Goal: Transaction & Acquisition: Download file/media

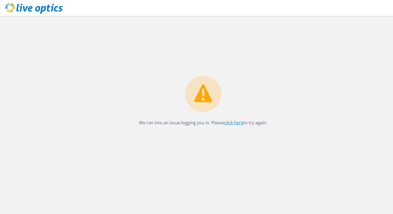
click at [232, 124] on link "click here" at bounding box center [233, 123] width 19 height 6
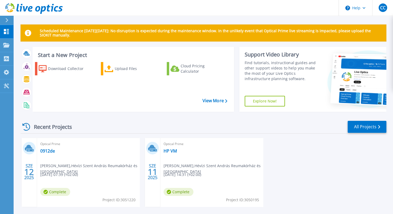
scroll to position [23, 0]
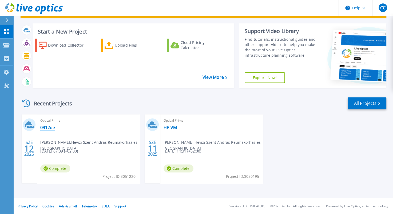
click at [46, 127] on link "0912de" at bounding box center [47, 127] width 15 height 5
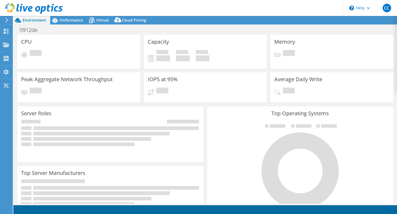
select select "USD"
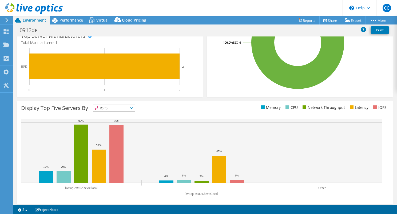
scroll to position [141, 0]
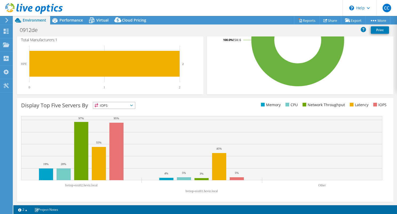
click at [113, 103] on span "IOPS" at bounding box center [114, 105] width 42 height 6
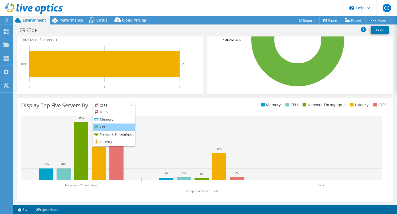
click at [110, 128] on li "CPU" at bounding box center [114, 127] width 42 height 7
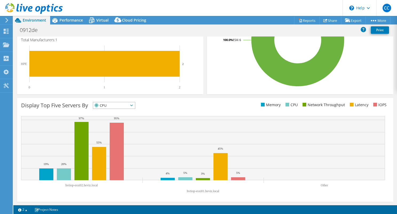
click at [121, 106] on span "CPU" at bounding box center [110, 105] width 35 height 6
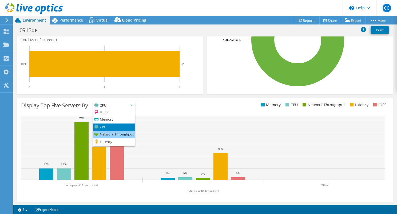
click at [109, 133] on li "Network Throughput" at bounding box center [114, 134] width 42 height 7
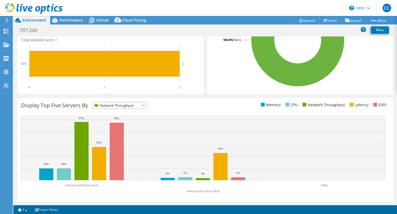
click at [118, 104] on span "Network Throughput" at bounding box center [116, 105] width 47 height 6
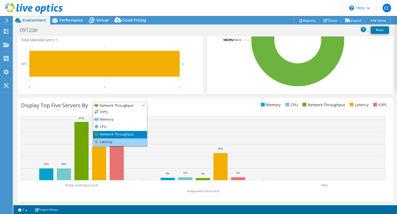
click at [110, 140] on li "Latency" at bounding box center [120, 142] width 54 height 7
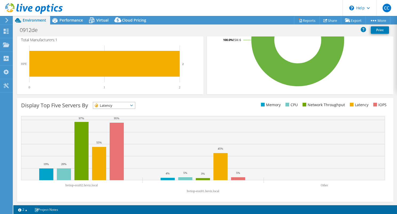
click at [114, 102] on div "Display Top Five Servers By Latency IOPS" at bounding box center [205, 150] width 376 height 104
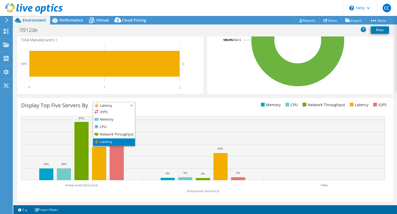
click at [114, 104] on span "Latency" at bounding box center [110, 105] width 35 height 6
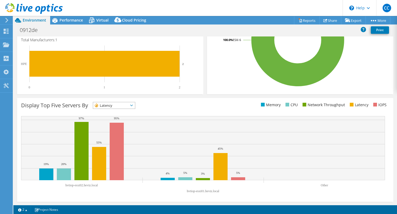
click at [114, 106] on span "Latency" at bounding box center [110, 105] width 35 height 6
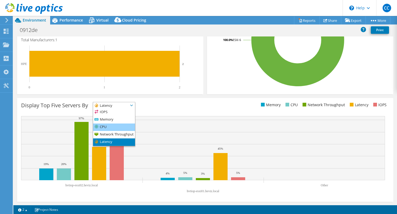
click at [107, 126] on li "CPU" at bounding box center [114, 127] width 42 height 7
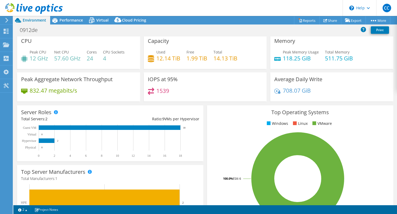
scroll to position [0, 0]
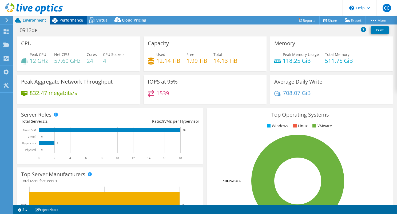
click at [70, 22] on span "Performance" at bounding box center [70, 20] width 23 height 5
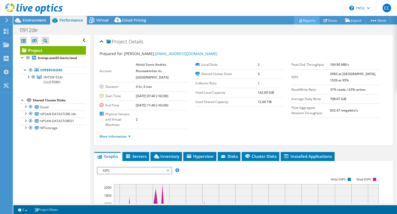
click at [298, 22] on link "Reports" at bounding box center [307, 20] width 26 height 8
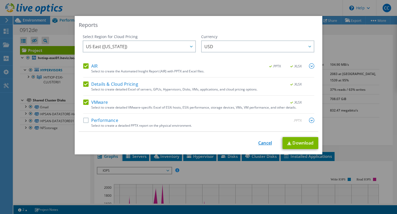
click at [266, 144] on link "Cancel" at bounding box center [265, 143] width 14 height 5
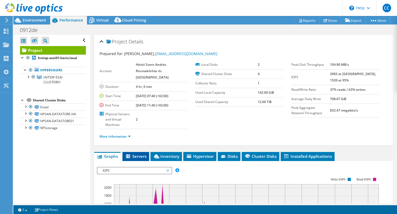
click at [138, 154] on span "Servers" at bounding box center [135, 156] width 21 height 5
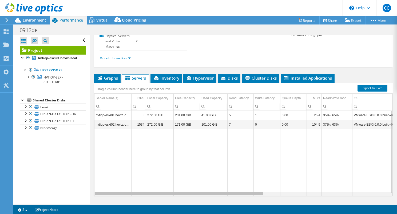
drag, startPoint x: 170, startPoint y: 181, endPoint x: 146, endPoint y: 150, distance: 39.5
click at [146, 150] on body "CC End User Csaba Czimondor csaba.czimondor@spaheviz.hu Hévízi Szent András Reu…" at bounding box center [198, 107] width 397 height 214
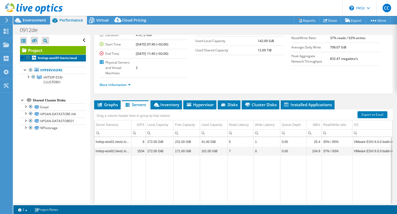
click at [54, 60] on b "hvtiop-esxi01.heviz.local" at bounding box center [57, 58] width 39 height 5
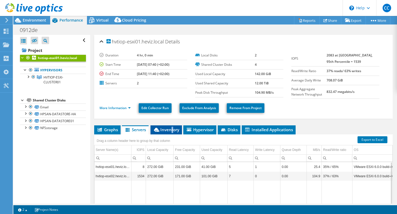
click at [172, 133] on li "Inventory" at bounding box center [165, 130] width 31 height 9
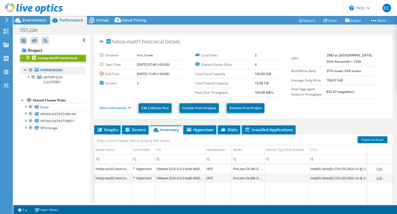
click at [42, 74] on link "Hypervisors" at bounding box center [53, 70] width 66 height 7
click at [44, 60] on b "hvtiop-esxi01.heviz.local" at bounding box center [57, 58] width 39 height 5
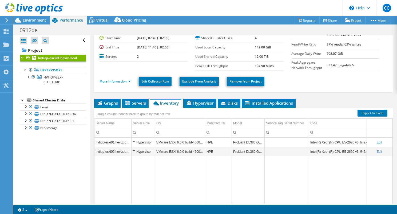
click at [191, 150] on td "VMware ESXi 6.0.0 build-4600944" at bounding box center [180, 151] width 50 height 9
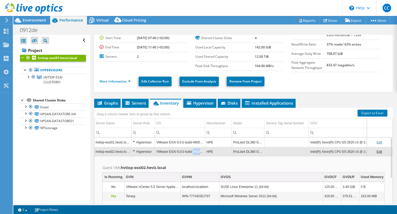
click at [191, 150] on td "VMware ESXi 6.0.0 build-4600944" at bounding box center [180, 151] width 50 height 9
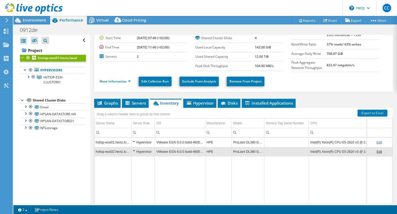
click at [191, 150] on td "VMware ESXi 6.0.0 build-4600944" at bounding box center [180, 151] width 50 height 9
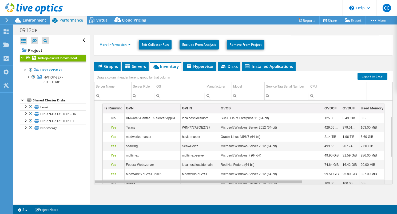
scroll to position [0, 52]
drag, startPoint x: 214, startPoint y: 182, endPoint x: 193, endPoint y: 174, distance: 22.4
click at [193, 174] on body "CC End User Csaba Czimondor csaba.czimondor@spaheviz.hu Hévízi Szent András Reu…" at bounding box center [198, 107] width 397 height 214
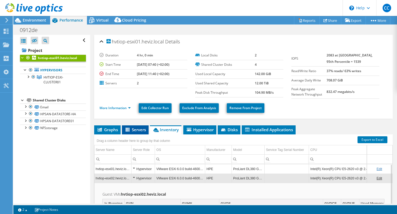
click at [133, 133] on li "Servers" at bounding box center [135, 130] width 27 height 9
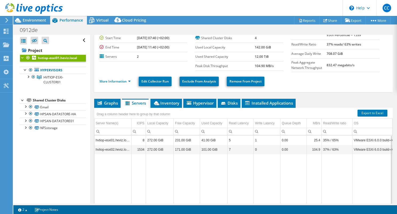
click at [165, 151] on td "272.00 GiB" at bounding box center [160, 149] width 28 height 9
click at [155, 149] on td "272.00 GiB" at bounding box center [160, 149] width 28 height 9
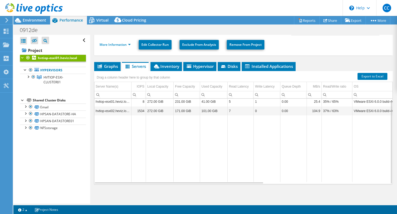
click at [125, 109] on td "hvtiop-esxi02.heviz.local" at bounding box center [112, 110] width 37 height 9
click at [124, 103] on td "hvtiop-esxi01.heviz.local" at bounding box center [112, 101] width 37 height 9
click at [122, 102] on td "hvtiop-esxi01.heviz.local" at bounding box center [112, 101] width 37 height 9
click at [115, 99] on td "hvtiop-esxi01.heviz.local" at bounding box center [112, 101] width 37 height 9
click at [122, 111] on td "hvtiop-esxi02.heviz.local" at bounding box center [112, 110] width 37 height 9
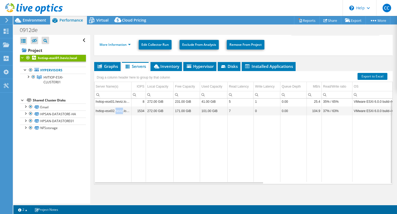
click at [122, 111] on td "hvtiop-esxi02.heviz.local" at bounding box center [112, 110] width 37 height 9
drag, startPoint x: 122, startPoint y: 111, endPoint x: 111, endPoint y: 110, distance: 11.0
click at [111, 110] on td "hvtiop-esxi02.heviz.local" at bounding box center [112, 110] width 37 height 9
drag, startPoint x: 111, startPoint y: 110, endPoint x: 102, endPoint y: 67, distance: 44.2
click at [102, 67] on span "Graphs" at bounding box center [107, 66] width 21 height 5
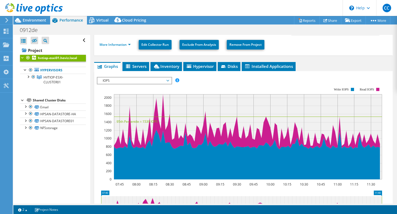
click at [146, 85] on rect at bounding box center [239, 133] width 285 height 107
click at [148, 78] on span "IOPS" at bounding box center [134, 81] width 69 height 6
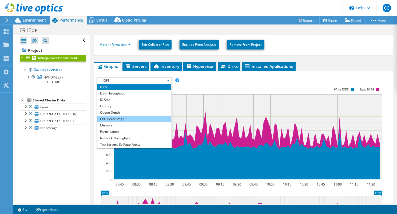
click at [135, 119] on li "CPU Percentage" at bounding box center [134, 119] width 74 height 6
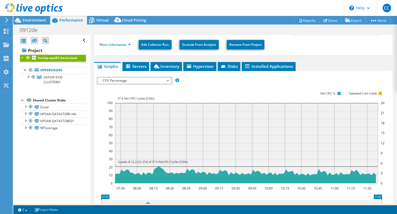
click at [138, 81] on span "CPU Percentage" at bounding box center [134, 81] width 69 height 6
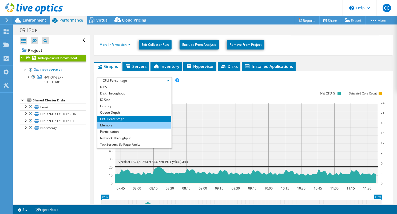
click at [124, 122] on li "Memory" at bounding box center [134, 125] width 74 height 6
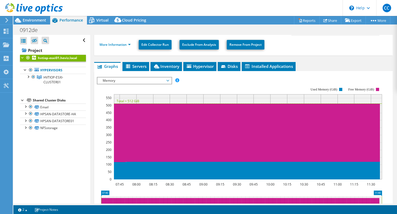
click at [131, 79] on span "Memory" at bounding box center [134, 81] width 69 height 6
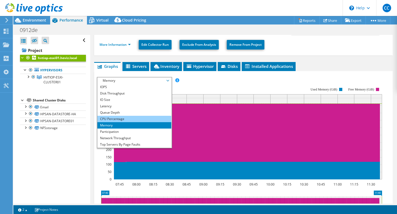
click at [115, 117] on li "CPU Percentage" at bounding box center [134, 119] width 74 height 6
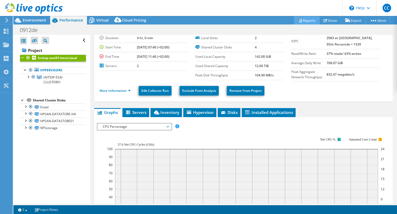
scroll to position [10, 0]
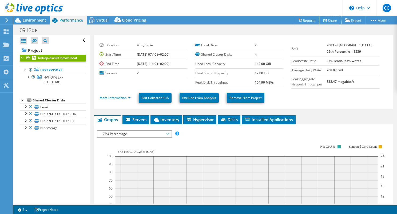
click at [326, 18] on link "Share" at bounding box center [330, 20] width 22 height 8
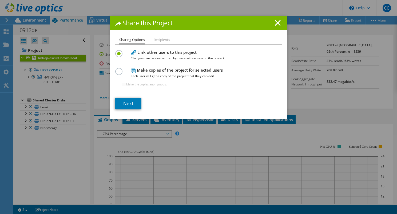
click at [123, 110] on div "Sharing Options Recipients Link other users to this project Changes can be over…" at bounding box center [198, 78] width 177 height 82
click at [125, 107] on link "Next" at bounding box center [128, 104] width 26 height 12
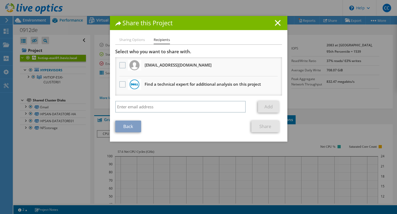
click at [121, 64] on label at bounding box center [123, 65] width 8 height 6
click at [0, 0] on input "checkbox" at bounding box center [0, 0] width 0 height 0
click at [257, 126] on link "Share" at bounding box center [265, 127] width 28 height 12
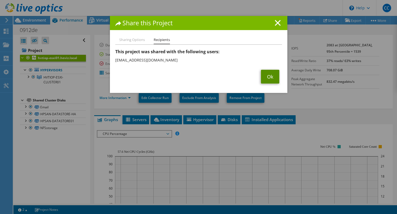
click at [267, 77] on link "Ok" at bounding box center [270, 77] width 18 height 14
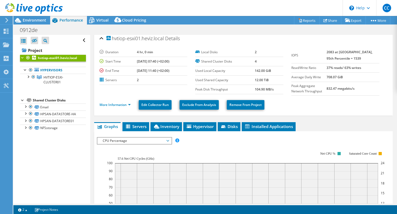
scroll to position [0, 0]
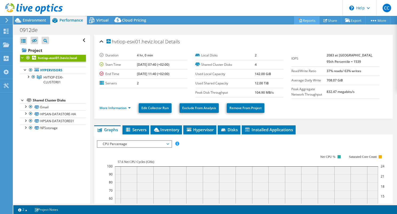
click at [307, 20] on link "Reports" at bounding box center [307, 20] width 26 height 8
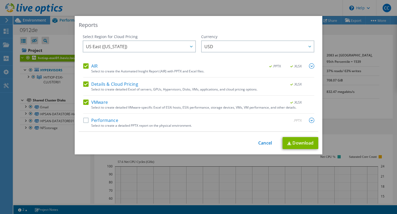
click at [95, 121] on label "Performance" at bounding box center [100, 120] width 35 height 5
click at [0, 0] on input "Performance" at bounding box center [0, 0] width 0 height 0
click at [311, 67] on img at bounding box center [311, 65] width 5 height 5
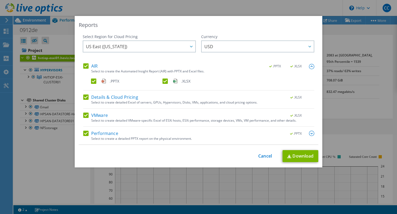
click at [311, 67] on img at bounding box center [311, 66] width 5 height 5
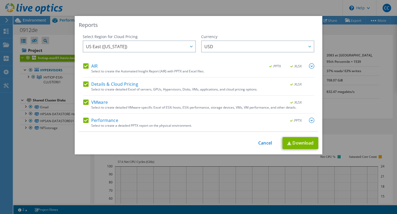
click at [298, 86] on div ".XLSX" at bounding box center [298, 85] width 31 height 6
click at [83, 82] on label "Details & Cloud Pricing" at bounding box center [110, 84] width 55 height 5
click at [0, 0] on input "Details & Cloud Pricing" at bounding box center [0, 0] width 0 height 0
click at [83, 99] on div "AIR .PPTX .XLSX Select to create the Automated Insight Report (AIR) with PPTX a…" at bounding box center [198, 97] width 231 height 68
click at [261, 110] on div "VMware .XLSX Select to create detailed VMware-specific Excel of ESXi hosts, ESX…" at bounding box center [198, 107] width 231 height 14
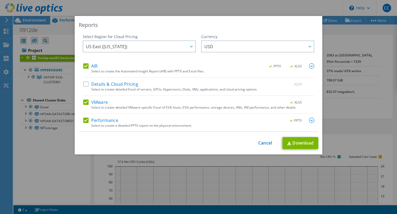
click at [258, 106] on div "Select to create detailed VMware-specific Excel of ESXi hosts, ESXi performance…" at bounding box center [202, 108] width 223 height 4
click at [87, 101] on label "VMware" at bounding box center [95, 102] width 25 height 5
click at [0, 0] on input "VMware" at bounding box center [0, 0] width 0 height 0
click at [83, 120] on label "Performance" at bounding box center [100, 120] width 35 height 5
click at [0, 0] on input "Performance" at bounding box center [0, 0] width 0 height 0
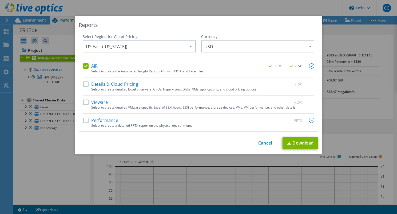
click at [309, 66] on img at bounding box center [311, 65] width 5 height 5
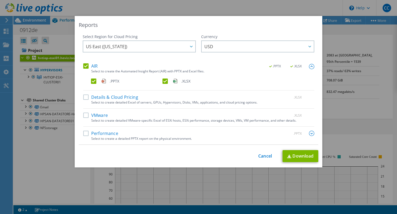
click at [163, 79] on label ".XLSX" at bounding box center [197, 81] width 70 height 5
click at [0, 0] on input ".XLSX" at bounding box center [0, 0] width 0 height 0
click at [220, 49] on span "USD" at bounding box center [258, 46] width 109 height 11
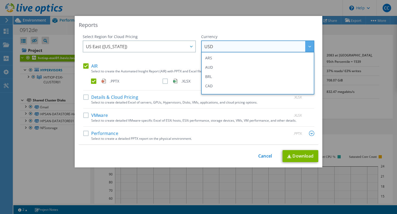
click at [220, 49] on span "USD" at bounding box center [258, 46] width 109 height 11
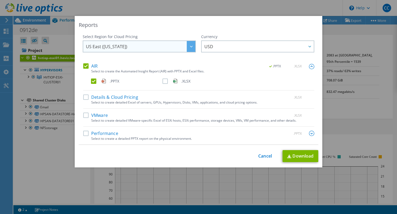
click at [175, 49] on span "US East (Virginia)" at bounding box center [140, 46] width 109 height 11
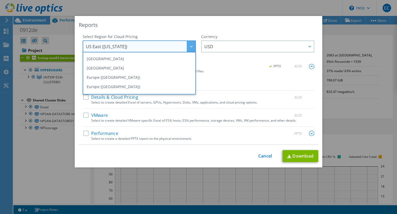
scroll to position [53, 0]
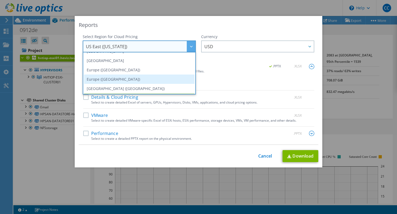
click at [140, 76] on li "Europe (London)" at bounding box center [139, 79] width 110 height 9
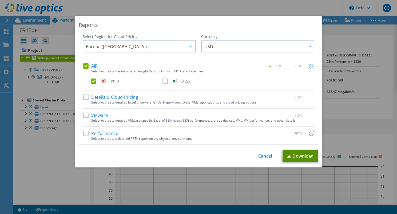
click at [305, 157] on link "Download" at bounding box center [300, 156] width 36 height 12
click at [85, 135] on label "Performance" at bounding box center [100, 133] width 35 height 5
click at [0, 0] on input "Performance" at bounding box center [0, 0] width 0 height 0
click at [80, 63] on div "Select Region for Cloud Pricing Asia Pacific (Hong Kong) Asia Pacific (Mumbai) …" at bounding box center [198, 89] width 239 height 111
click at [83, 67] on label "AIR" at bounding box center [90, 65] width 14 height 5
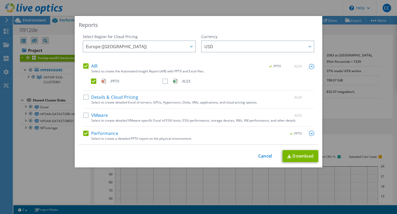
click at [0, 0] on input "AIR" at bounding box center [0, 0] width 0 height 0
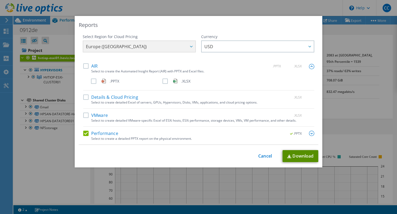
click at [298, 156] on link "Download" at bounding box center [300, 156] width 36 height 12
